Goal: Navigation & Orientation: Find specific page/section

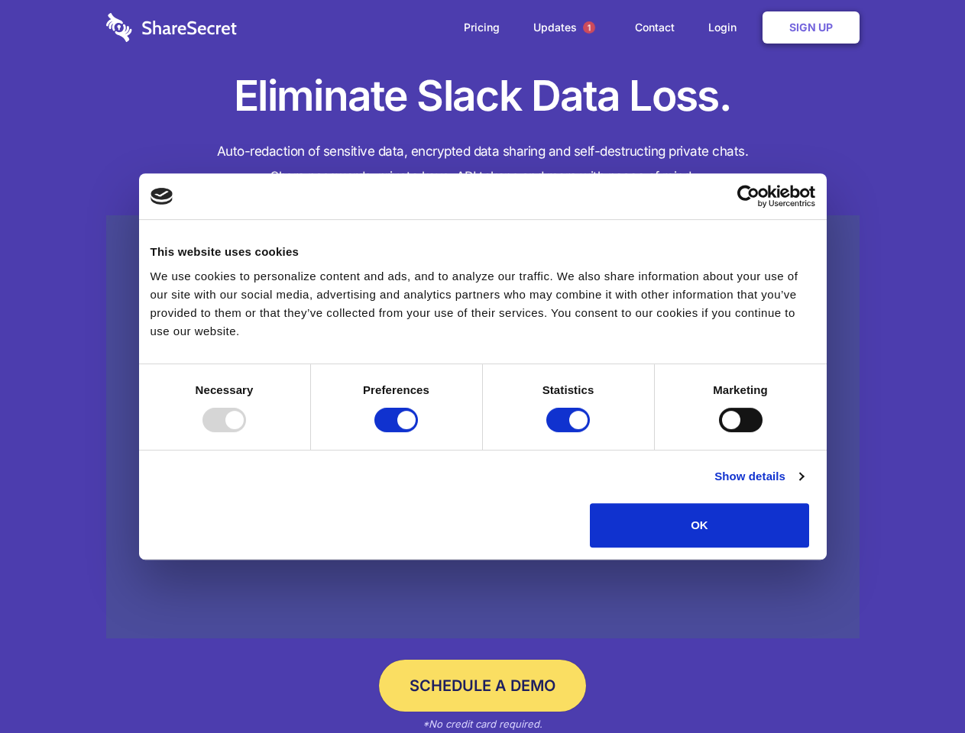
click at [246, 432] on div at bounding box center [224, 420] width 44 height 24
click at [418, 432] on input "Preferences" at bounding box center [396, 420] width 44 height 24
checkbox input "false"
click at [570, 432] on input "Statistics" at bounding box center [568, 420] width 44 height 24
checkbox input "false"
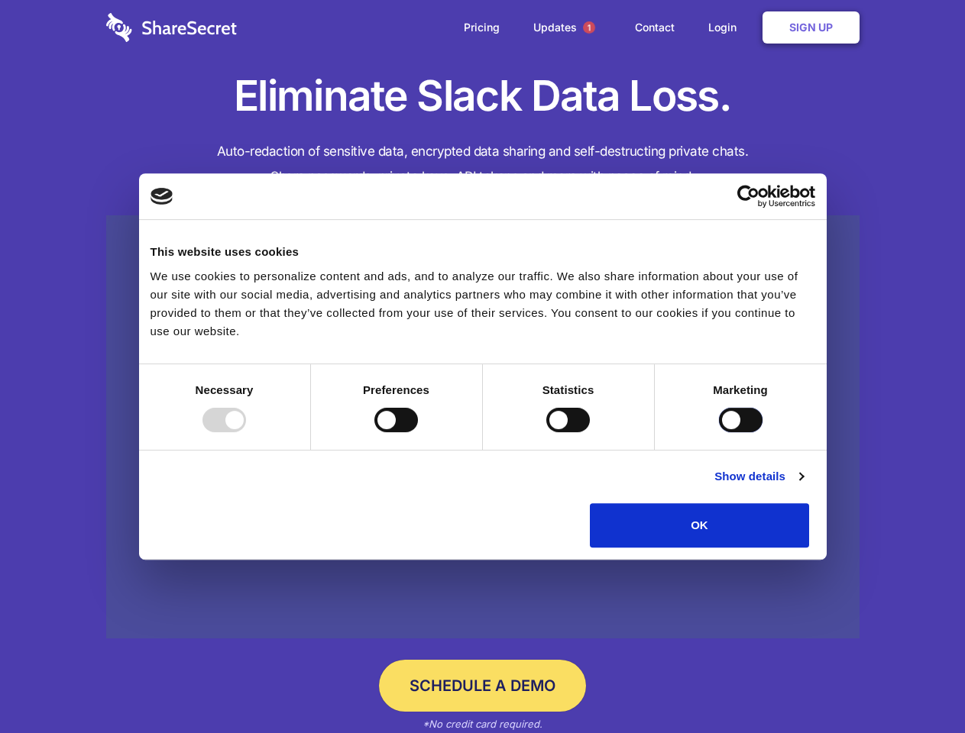
click at [719, 432] on input "Marketing" at bounding box center [741, 420] width 44 height 24
checkbox input "true"
click at [803, 486] on link "Show details" at bounding box center [758, 476] width 89 height 18
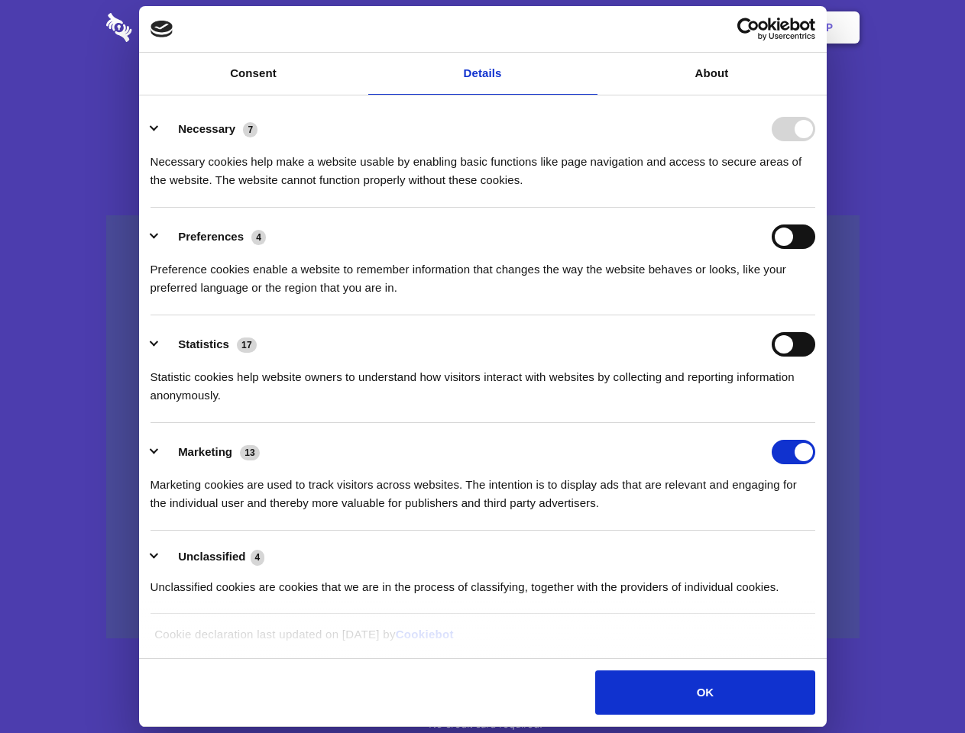
click at [815, 189] on div "Necessary 7 Necessary cookies help make a website usable by enabling basic func…" at bounding box center [482, 153] width 664 height 73
click at [588, 27] on span "1" at bounding box center [589, 27] width 12 height 12
